Goal: Find contact information: Find contact information

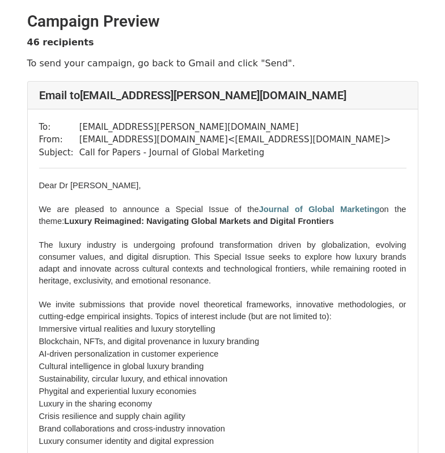
click at [146, 228] on p at bounding box center [222, 233] width 367 height 12
click at [146, 222] on b "Luxury Reimagined: Navigating Global Markets and Digital Frontiers" at bounding box center [199, 220] width 270 height 9
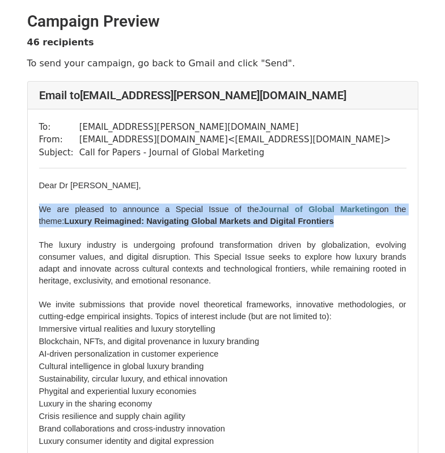
click at [146, 222] on b "Luxury Reimagined: Navigating Global Markets and Digital Frontiers" at bounding box center [199, 220] width 270 height 9
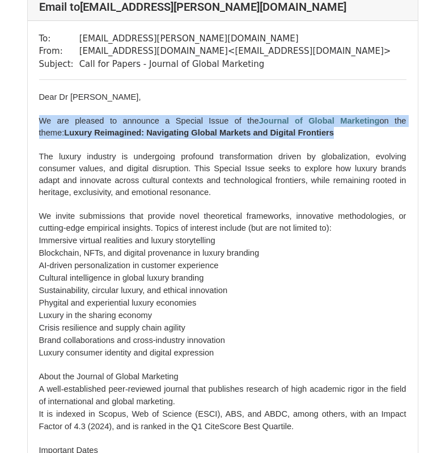
scroll to position [124, 0]
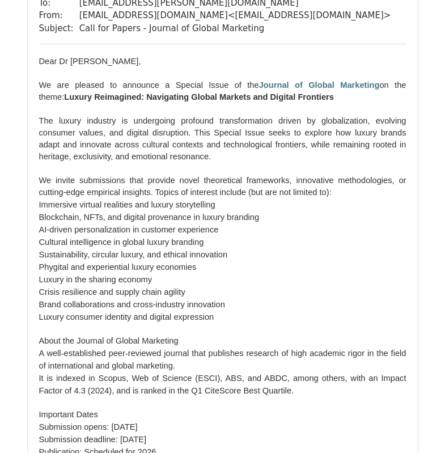
click at [253, 186] on p "We invite submissions that provide novel theoretical frameworks, innovative met…" at bounding box center [222, 186] width 367 height 24
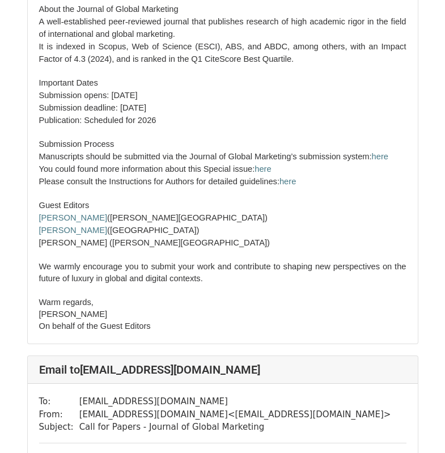
scroll to position [597, 0]
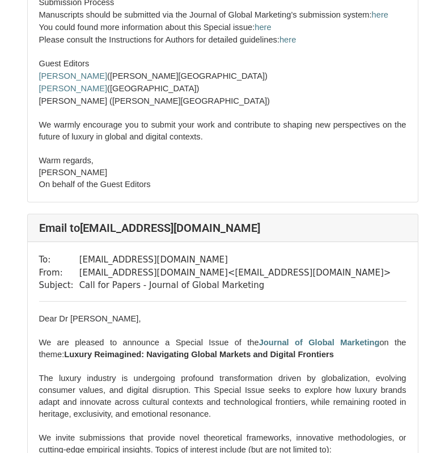
click at [190, 223] on h4 "Email to [EMAIL_ADDRESS][DOMAIN_NAME]" at bounding box center [222, 228] width 367 height 14
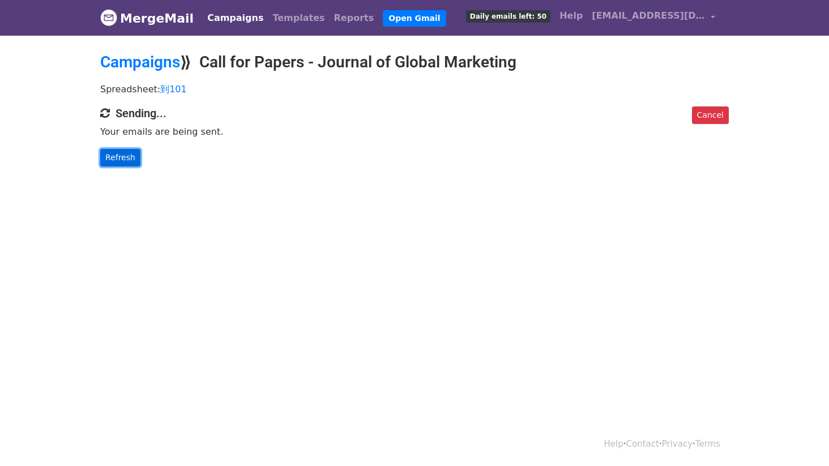
click at [125, 159] on link "Refresh" at bounding box center [120, 158] width 40 height 18
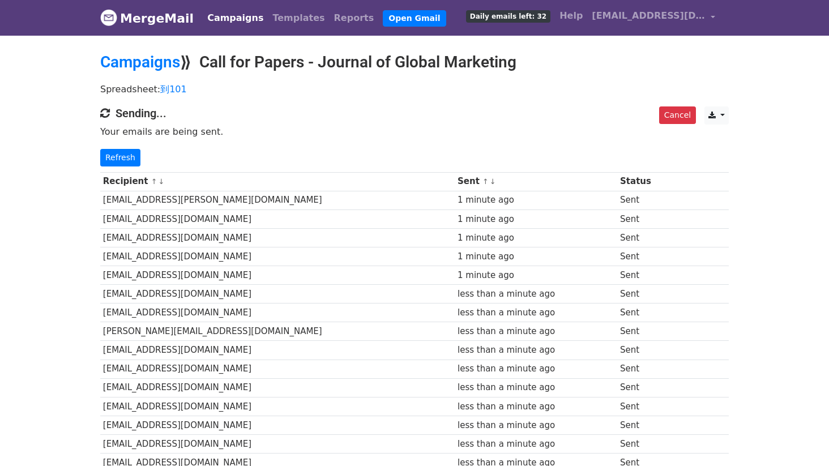
click at [481, 112] on h4 "Sending..." at bounding box center [414, 113] width 629 height 14
